Goal: Navigation & Orientation: Find specific page/section

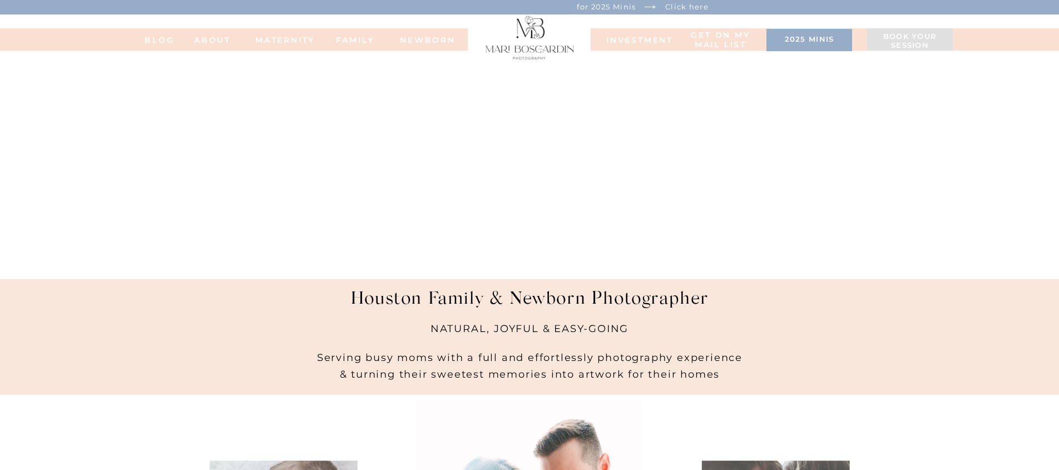
click at [202, 38] on nav "ABOUT" at bounding box center [212, 40] width 61 height 8
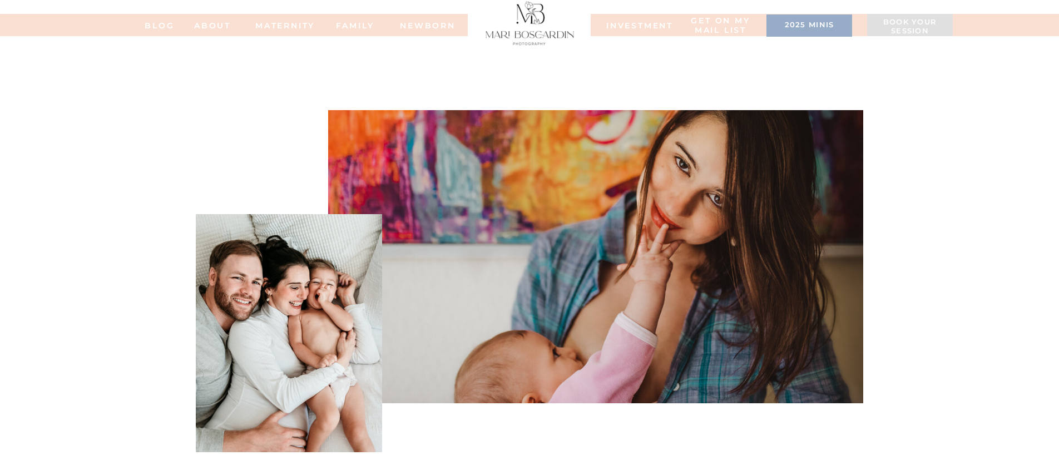
click at [648, 29] on nav "INVESTMENT" at bounding box center [634, 25] width 56 height 8
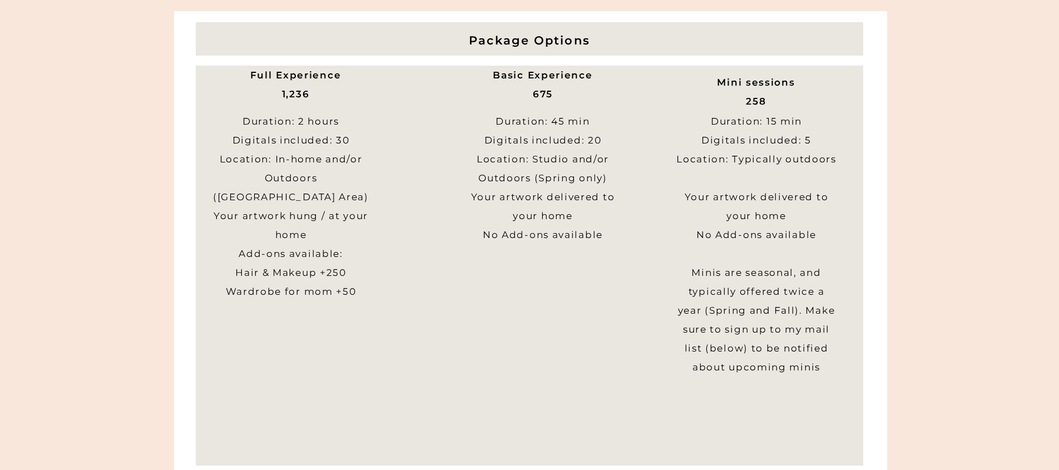
scroll to position [412, 0]
